Goal: Task Accomplishment & Management: Manage account settings

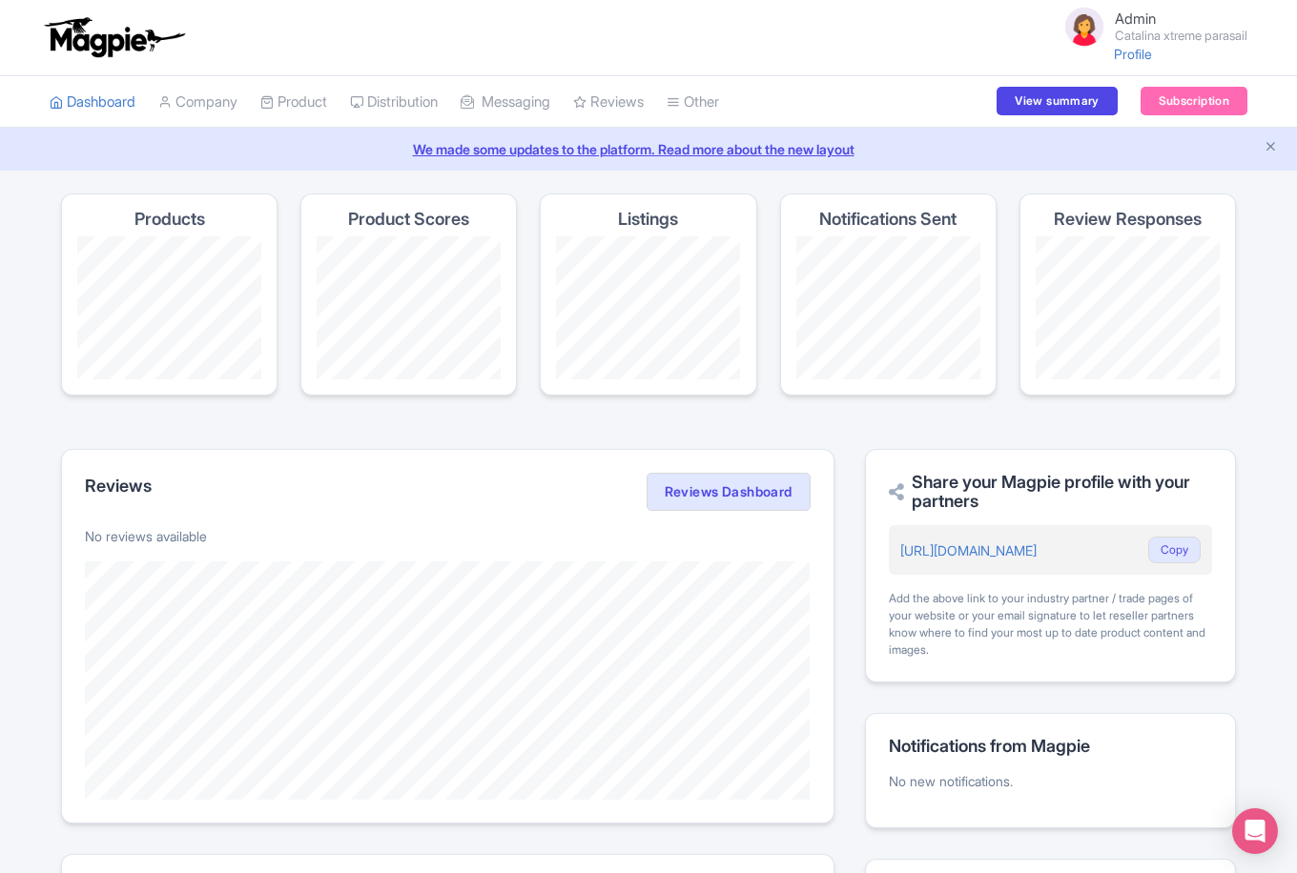
click at [1127, 33] on small "Catalina xtreme parasail" at bounding box center [1181, 36] width 133 height 12
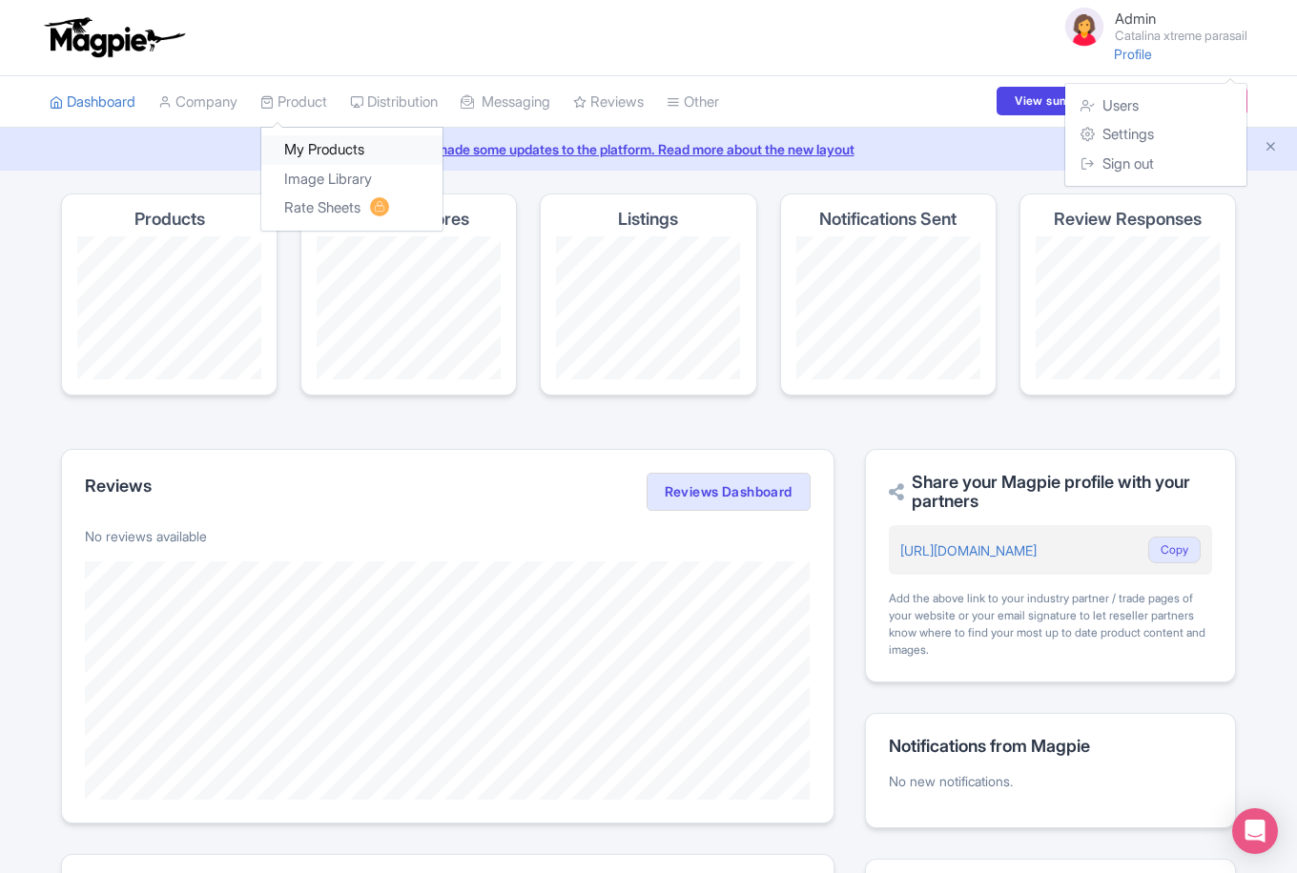
click at [346, 148] on link "My Products" at bounding box center [351, 150] width 181 height 30
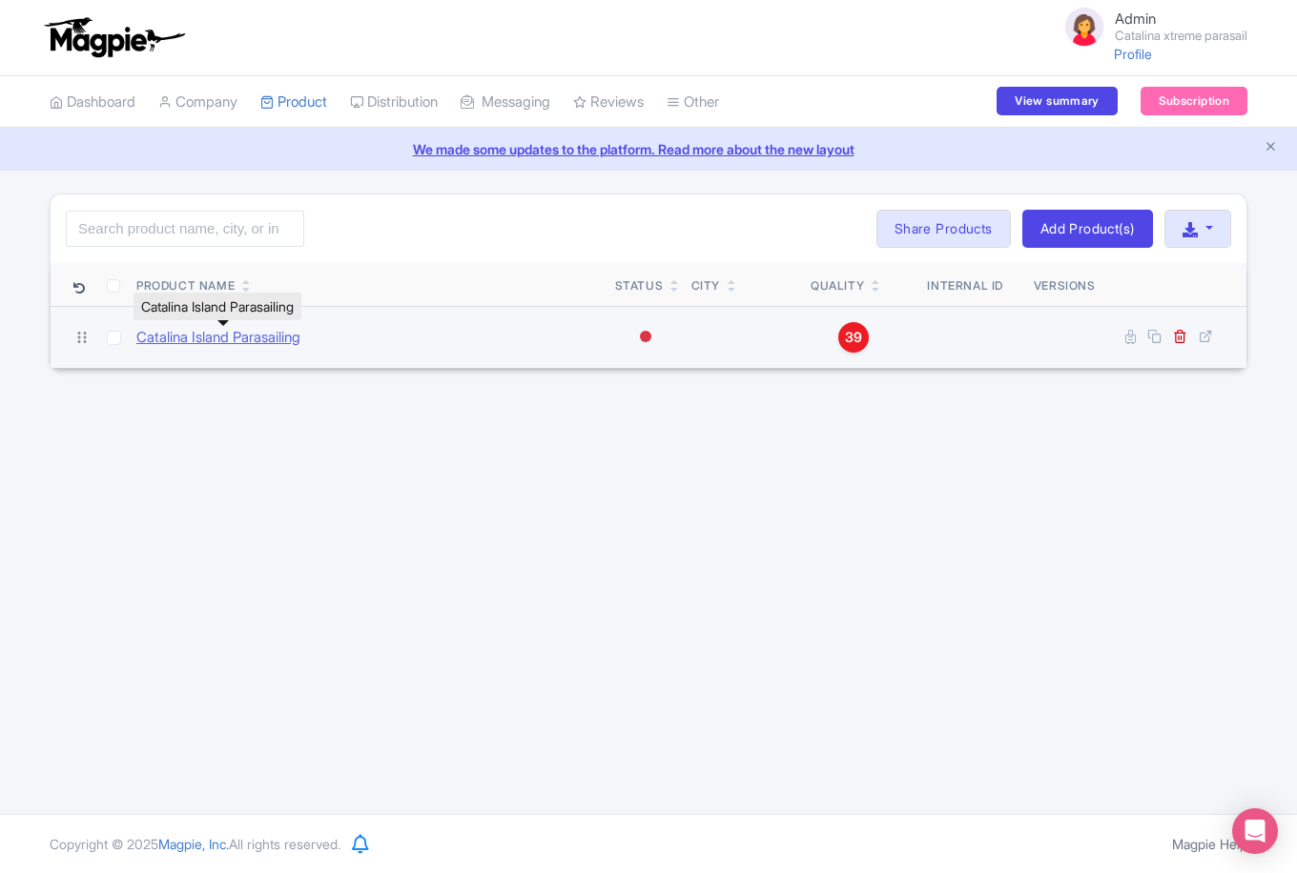
click at [268, 338] on link "Catalina Island Parasailing" at bounding box center [218, 338] width 164 height 22
